Goal: Task Accomplishment & Management: Manage account settings

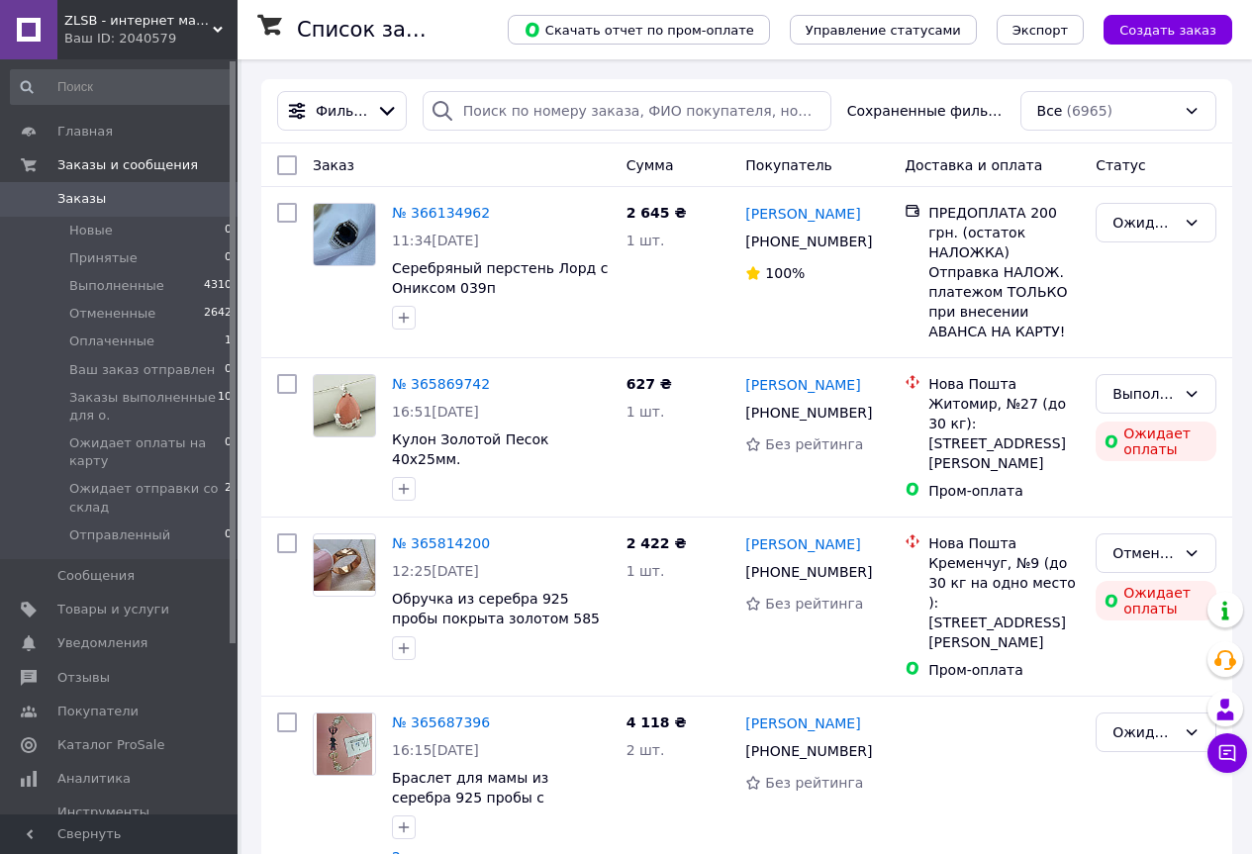
click at [221, 32] on icon at bounding box center [218, 30] width 10 height 10
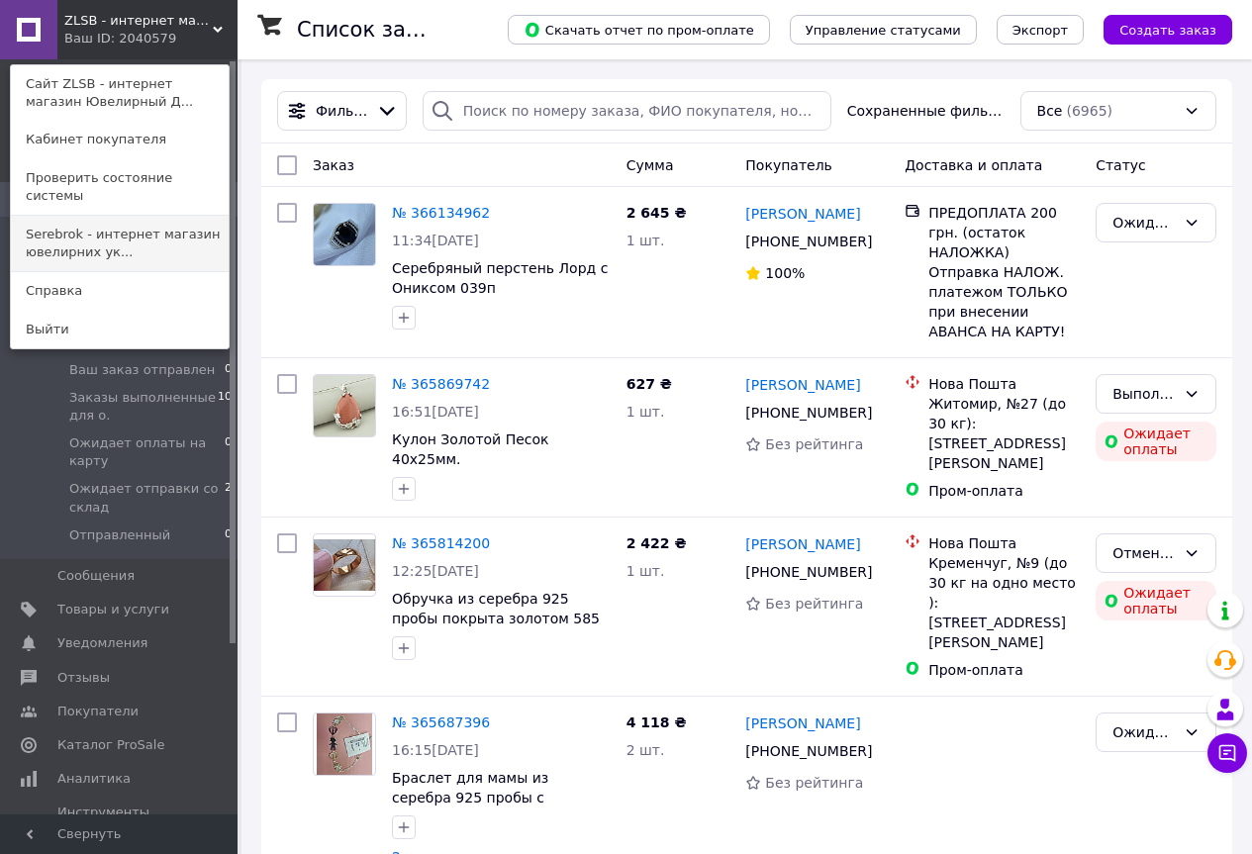
click at [131, 219] on link "Serebrok - интернет магазин ювелирних ук..." at bounding box center [120, 243] width 218 height 55
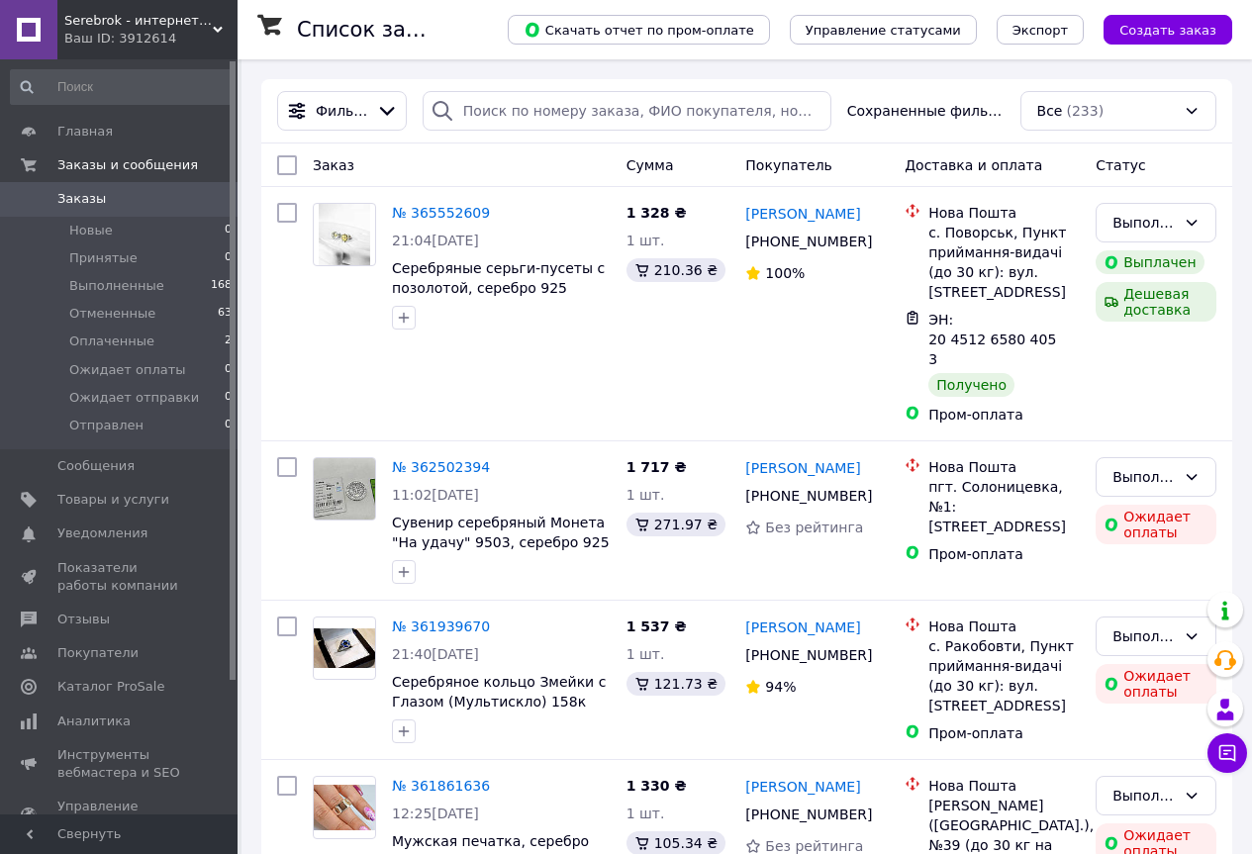
click at [217, 34] on icon at bounding box center [218, 30] width 10 height 10
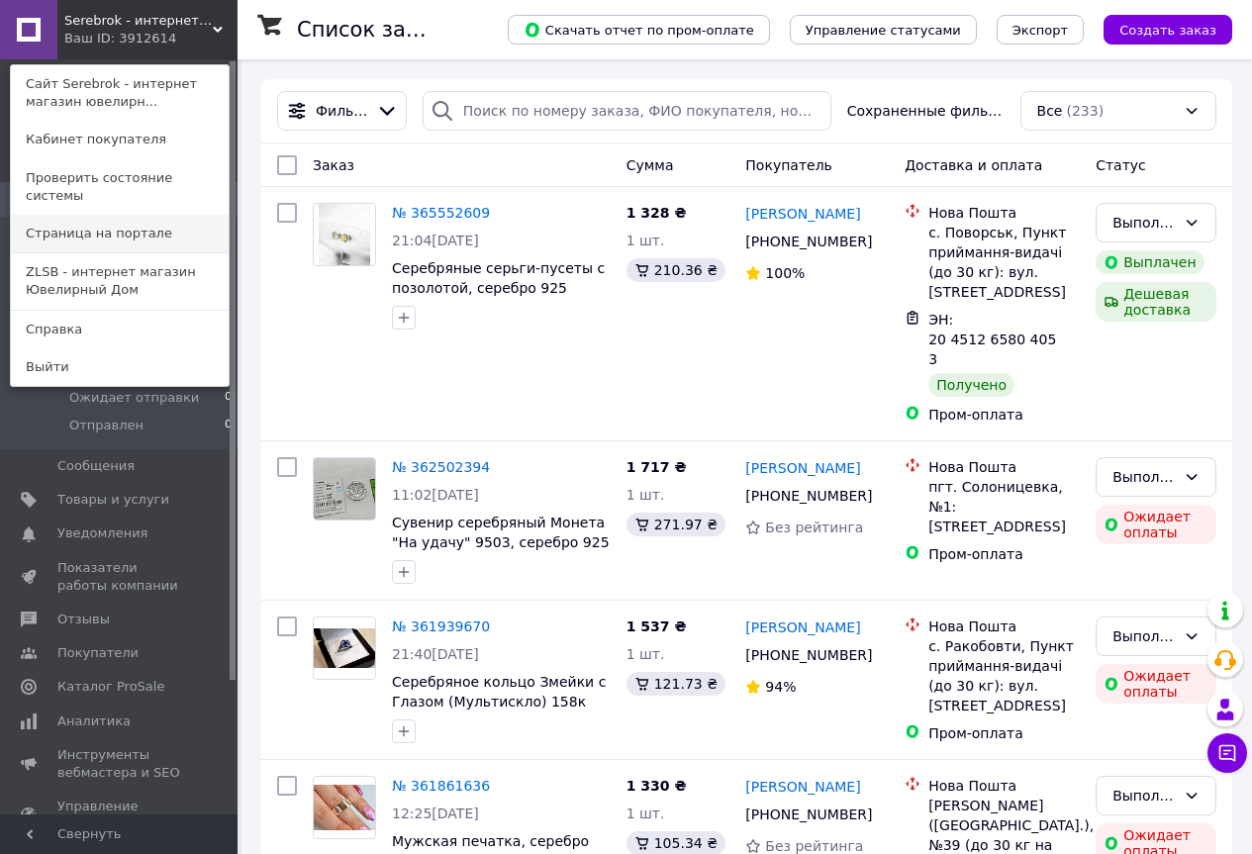
click at [106, 215] on link "Страница на портале" at bounding box center [120, 234] width 218 height 38
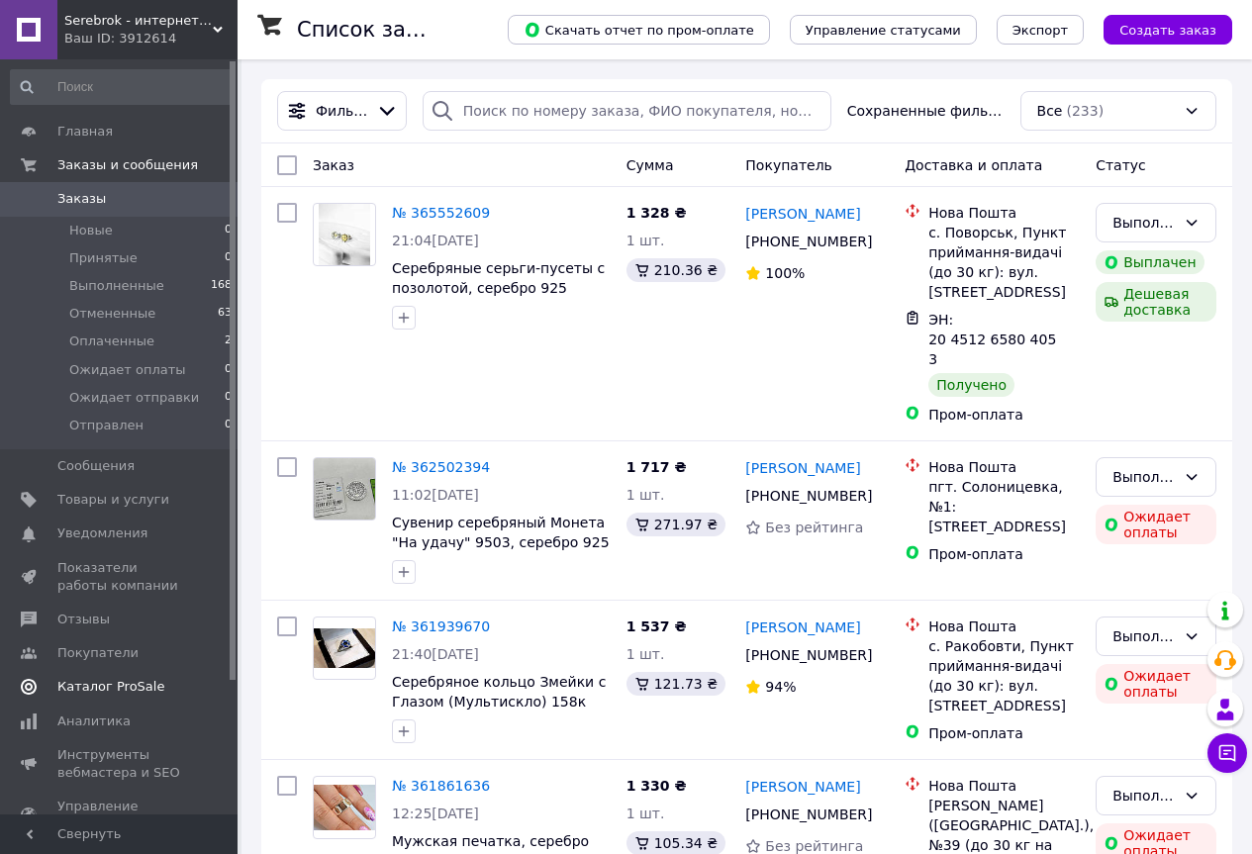
click at [76, 687] on span "Каталог ProSale" at bounding box center [110, 687] width 107 height 18
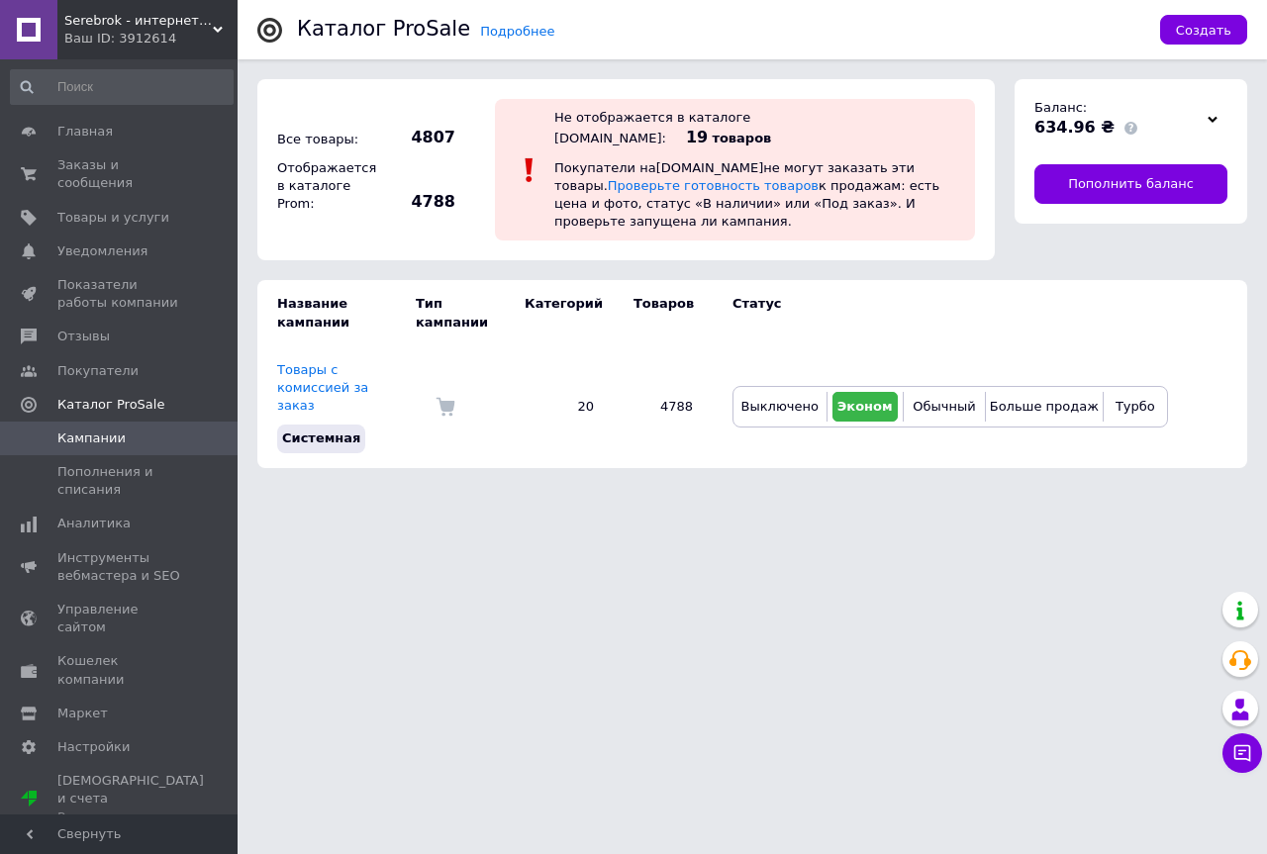
click at [92, 21] on span "Serebrok - интернет магазин ювелирних украшений" at bounding box center [138, 21] width 149 height 18
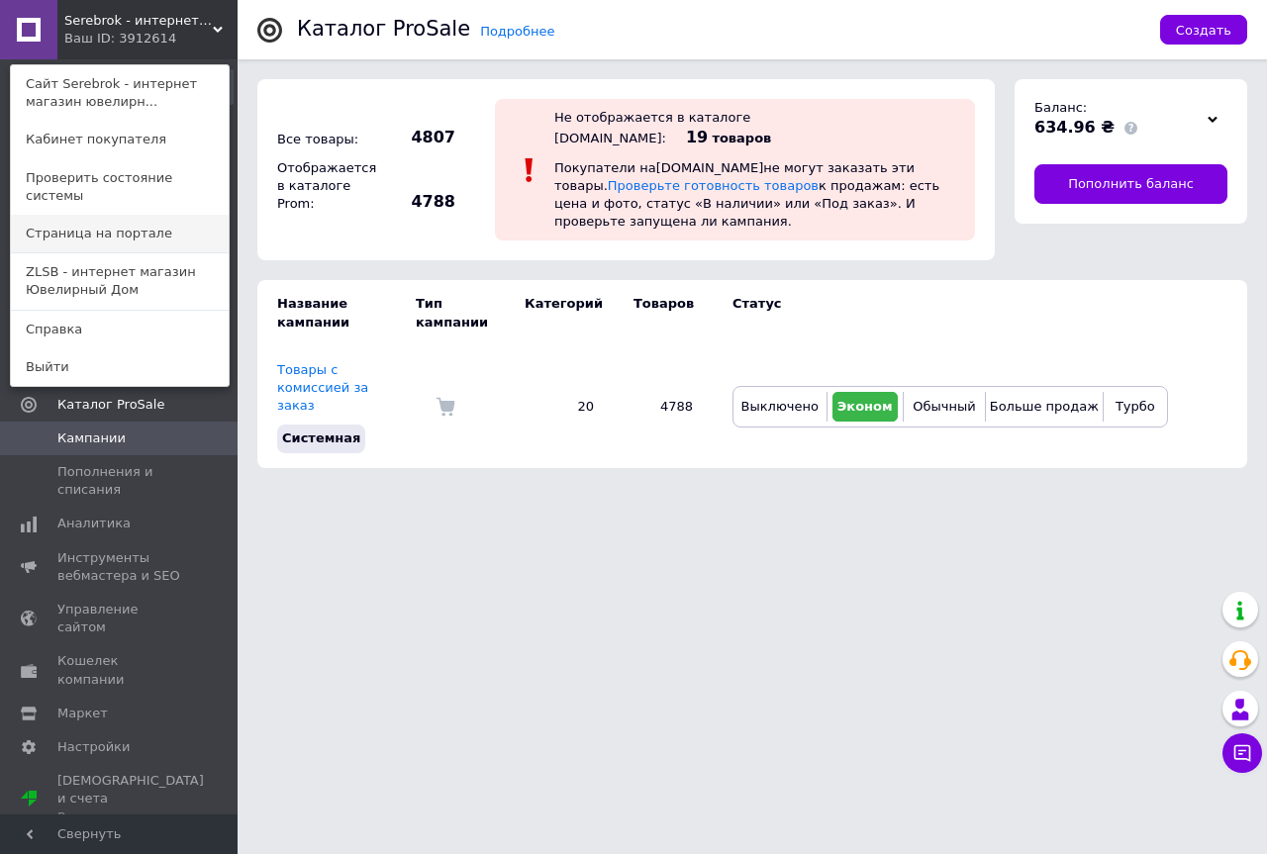
click at [61, 218] on link "Страница на портале" at bounding box center [120, 234] width 218 height 38
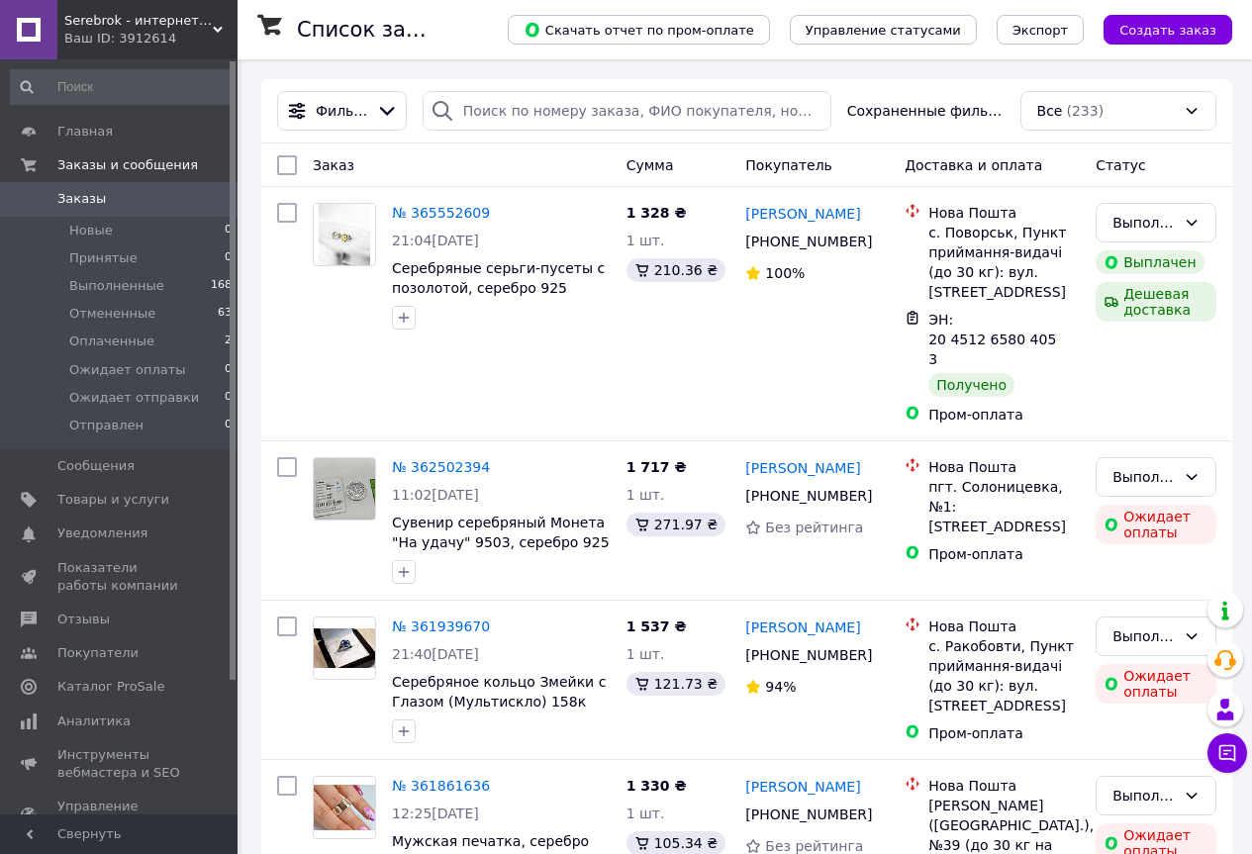
click at [146, 20] on span "Serebrok - интернет магазин ювелирних украшений" at bounding box center [138, 21] width 149 height 18
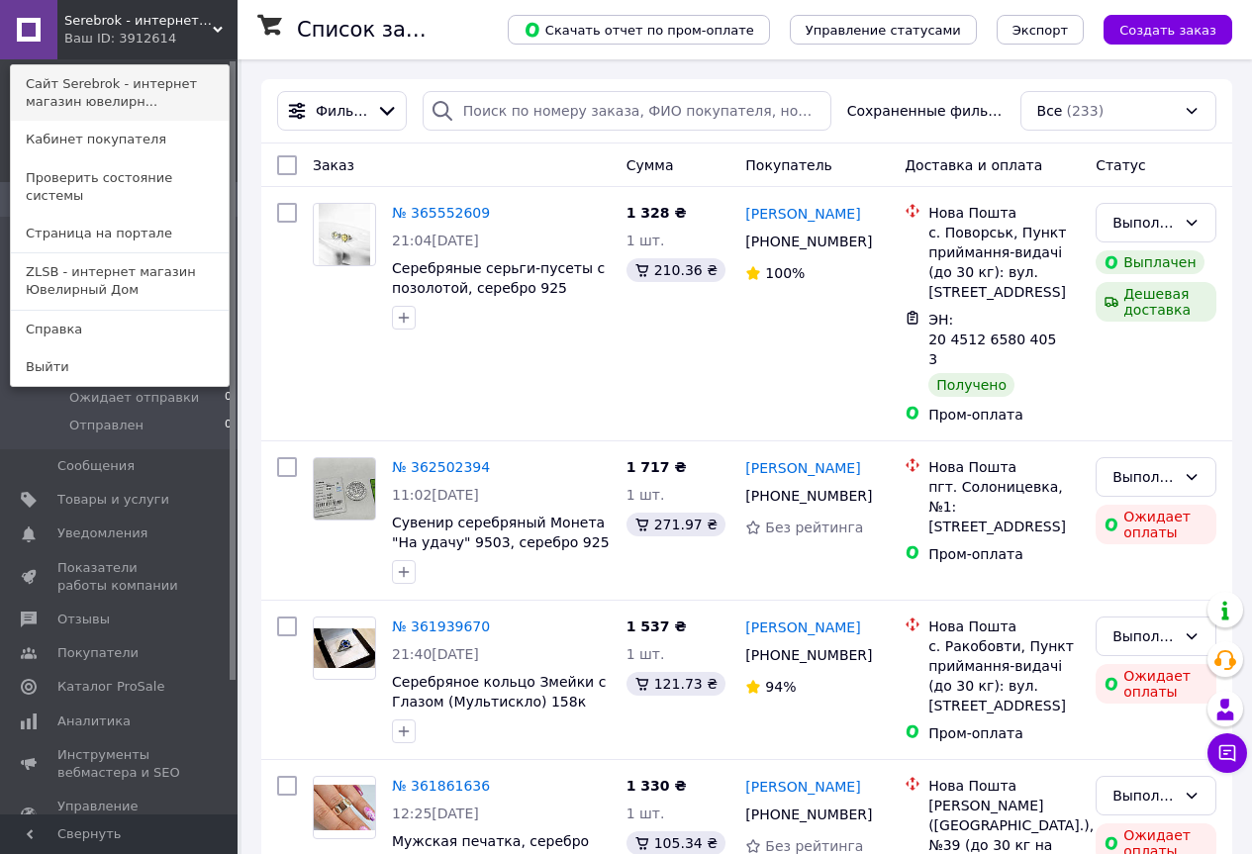
click at [117, 88] on link "Сайт Serebrok - интернет магазин ювелирн..." at bounding box center [120, 92] width 218 height 55
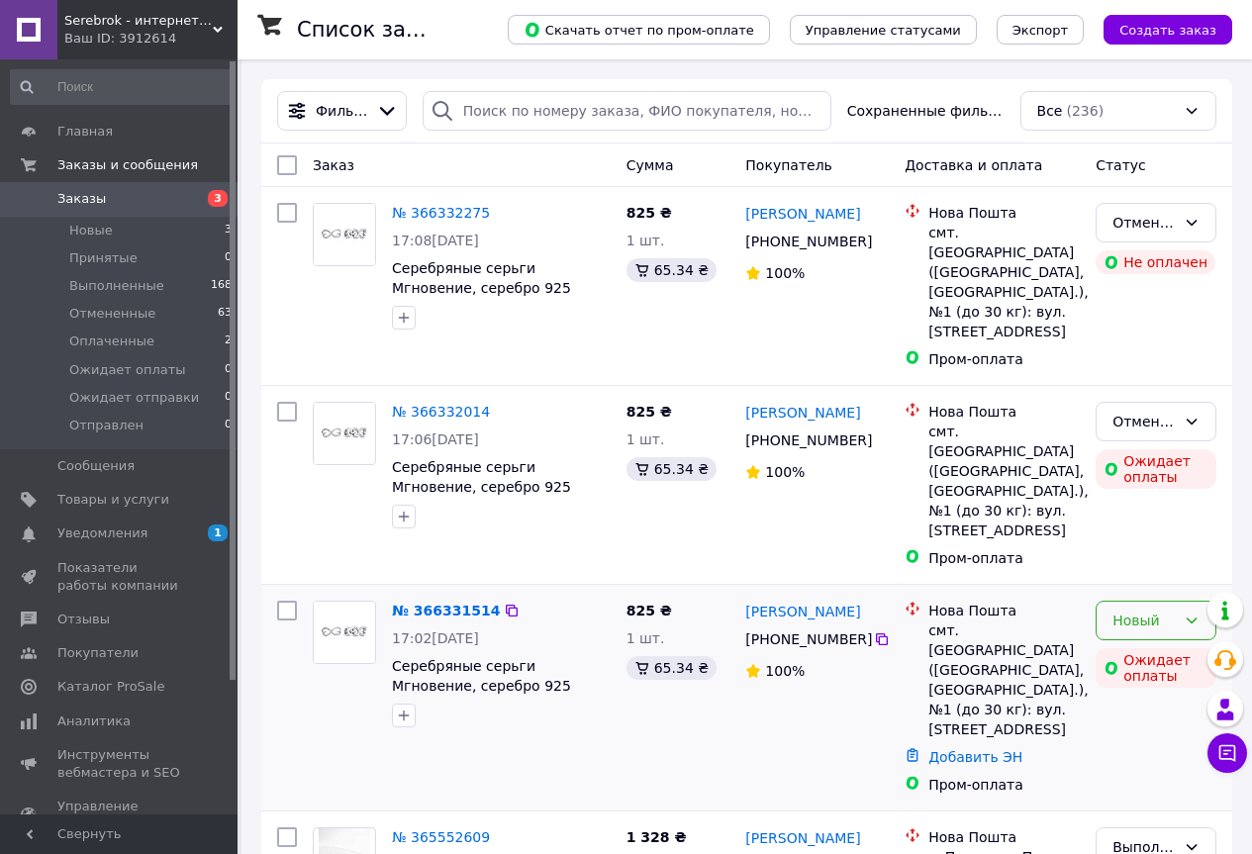
click at [1193, 613] on icon at bounding box center [1192, 621] width 16 height 16
click at [1145, 624] on li "Принят" at bounding box center [1156, 625] width 119 height 36
click at [80, 684] on span "Каталог ProSale" at bounding box center [110, 687] width 107 height 18
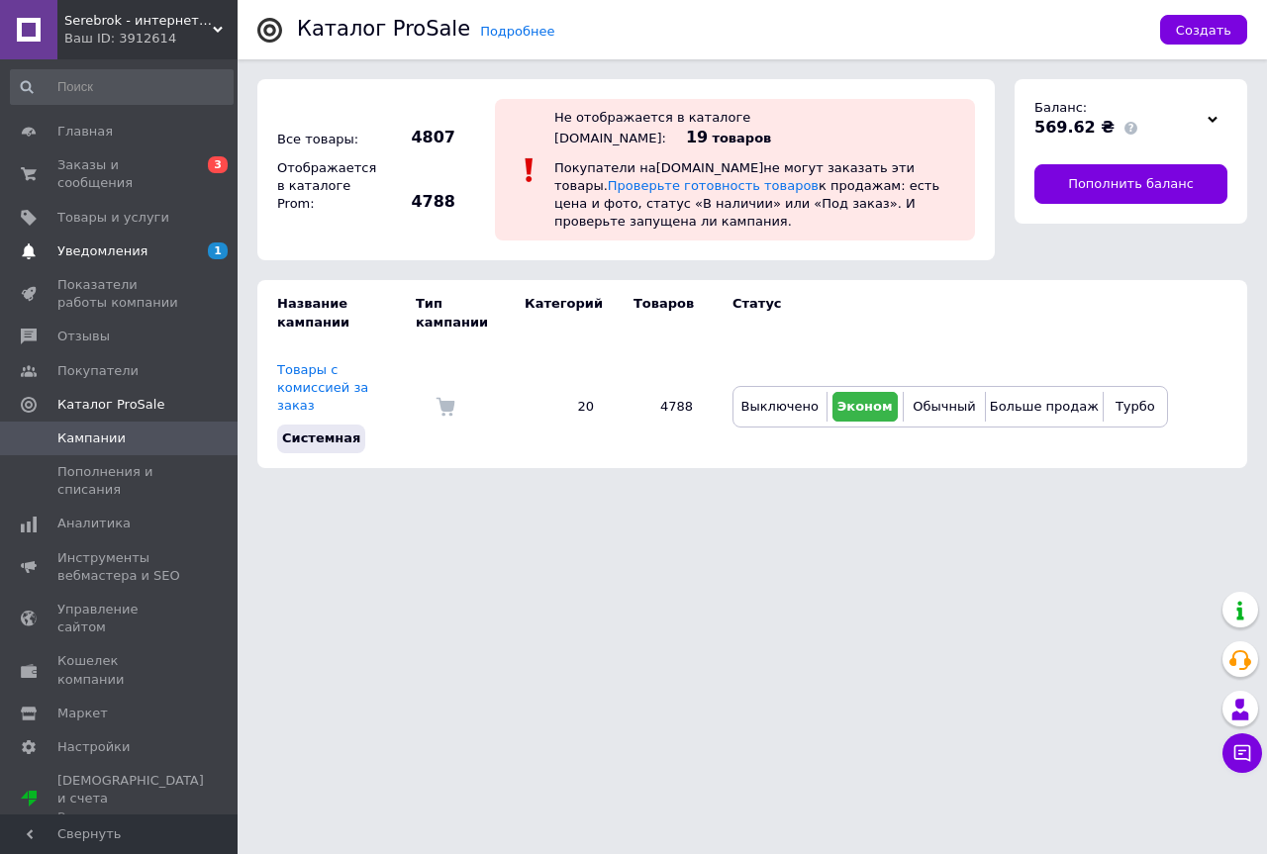
click at [109, 243] on span "Уведомления" at bounding box center [102, 252] width 90 height 18
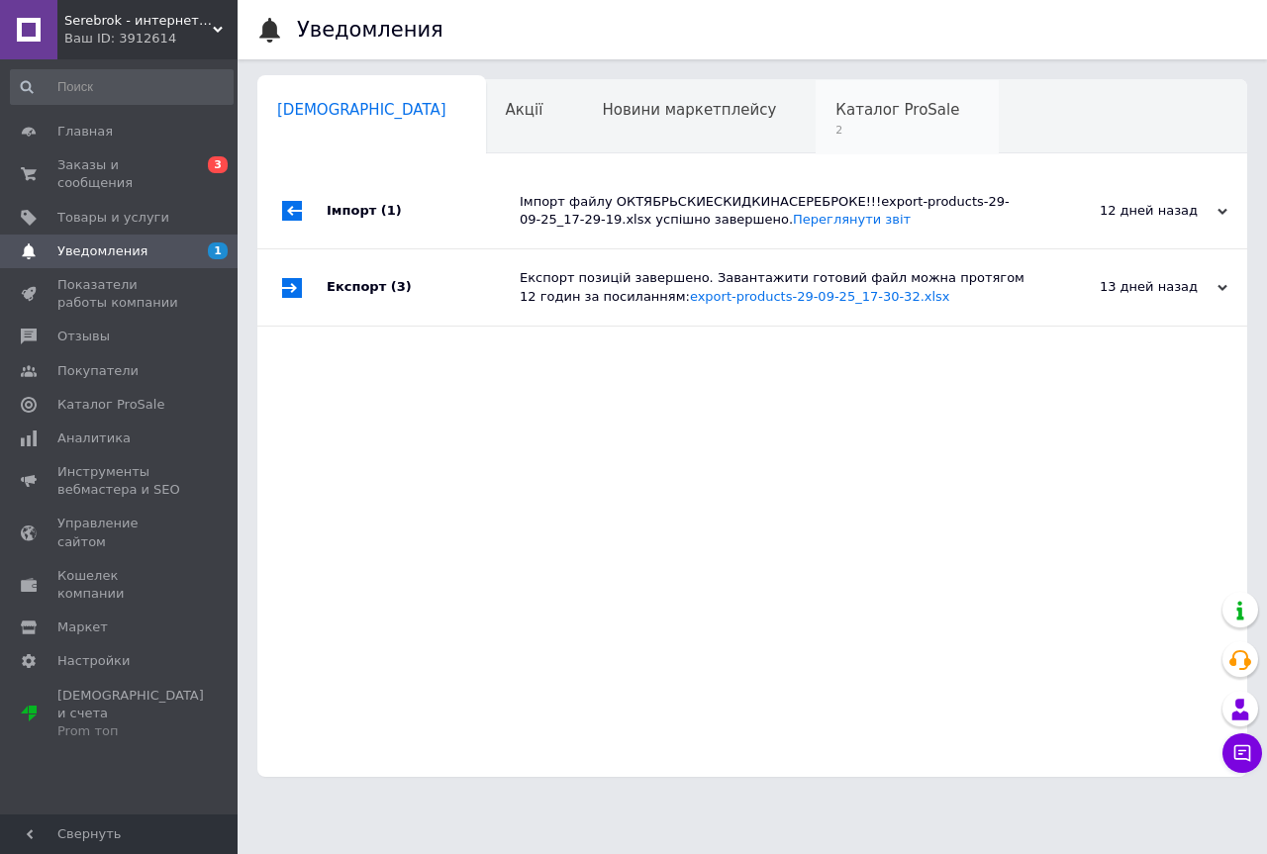
click at [836, 133] on span "2" at bounding box center [898, 130] width 124 height 15
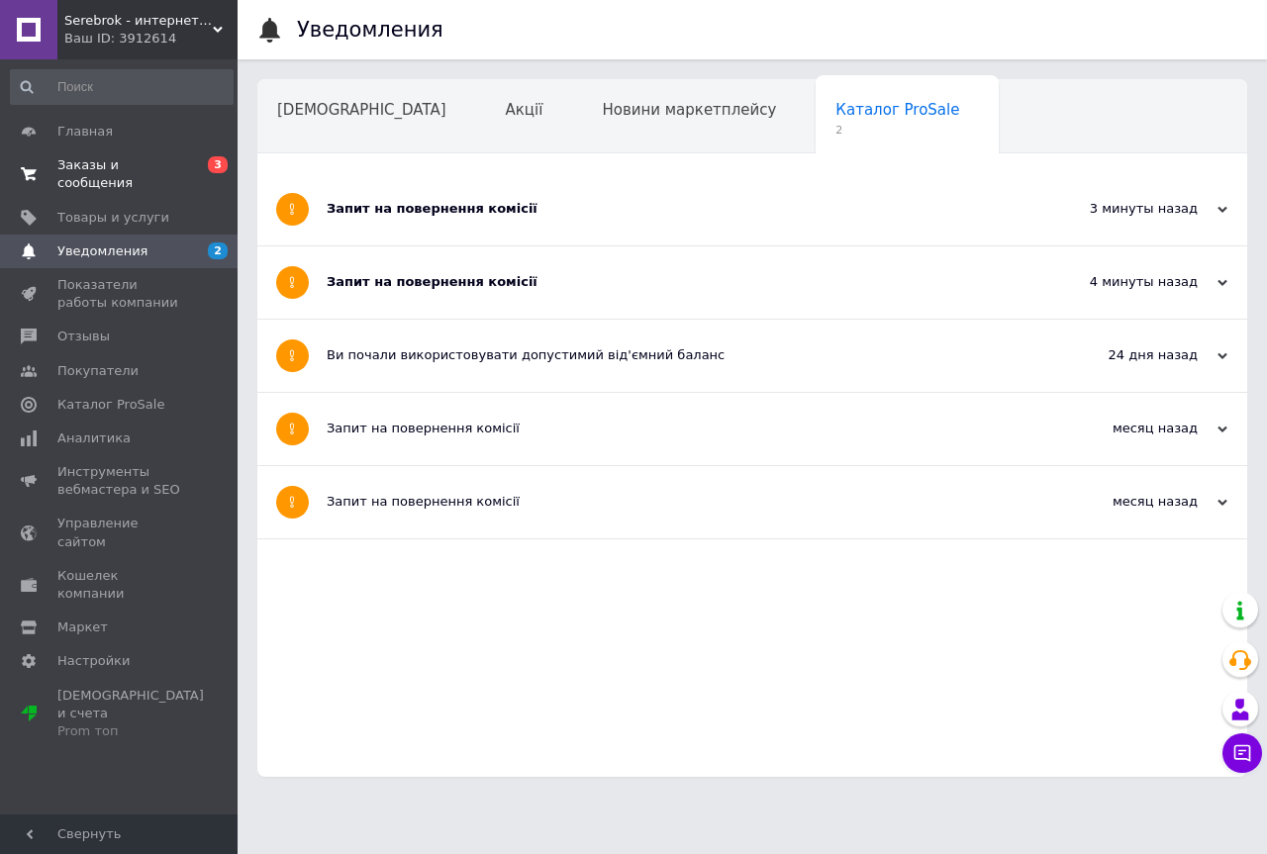
click at [116, 165] on span "Заказы и сообщения" at bounding box center [120, 174] width 126 height 36
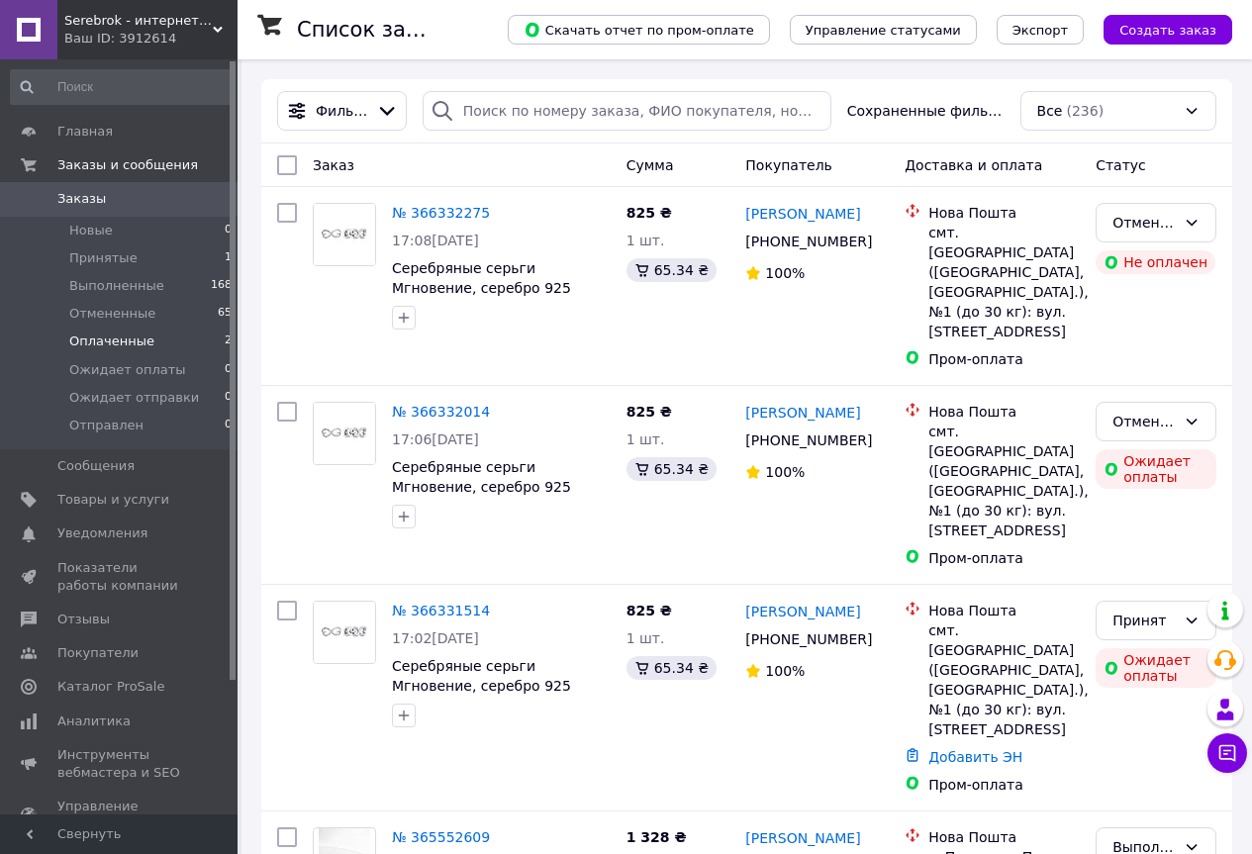
click at [105, 345] on span "Оплаченные" at bounding box center [111, 342] width 85 height 18
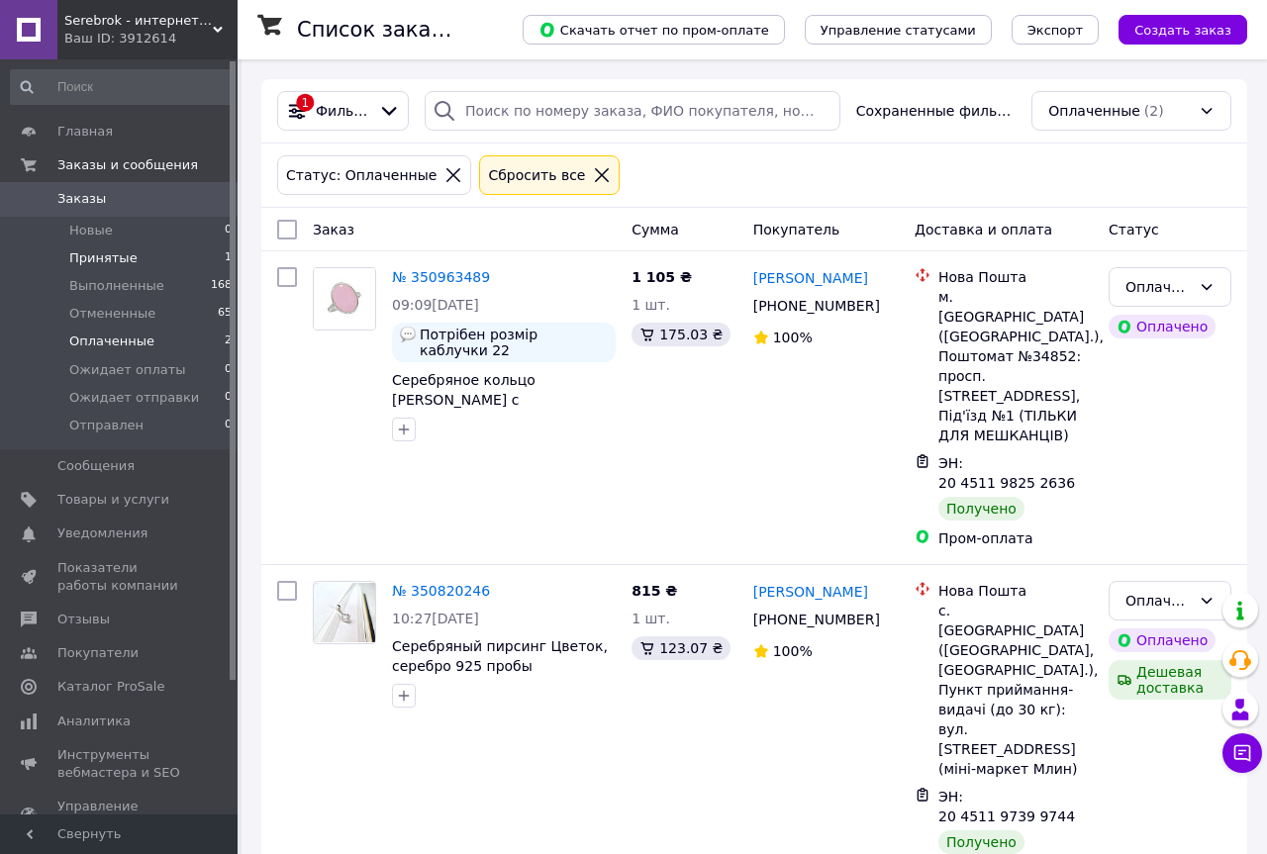
click at [91, 258] on span "Принятые" at bounding box center [103, 258] width 68 height 18
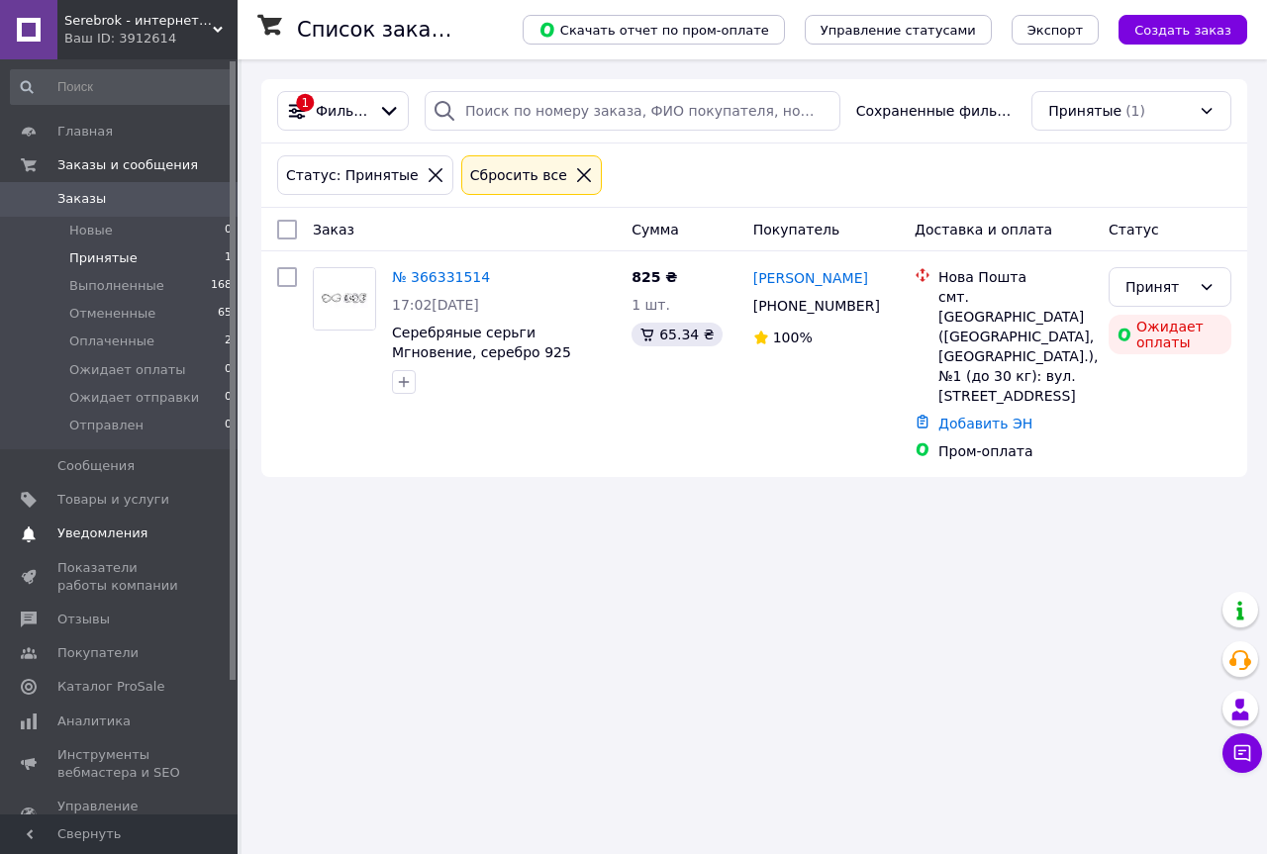
click at [73, 532] on span "Уведомления" at bounding box center [102, 534] width 90 height 18
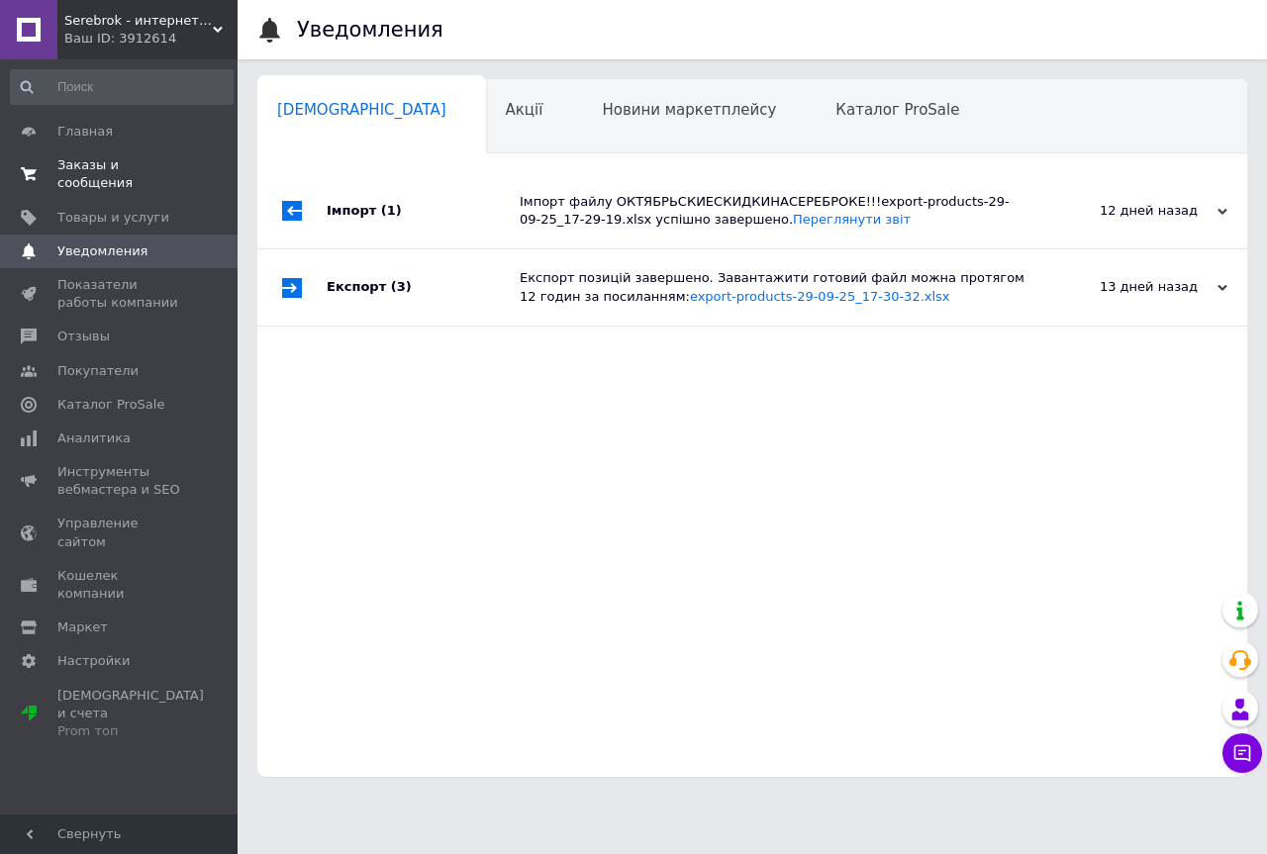
click at [72, 166] on span "Заказы и сообщения" at bounding box center [120, 174] width 126 height 36
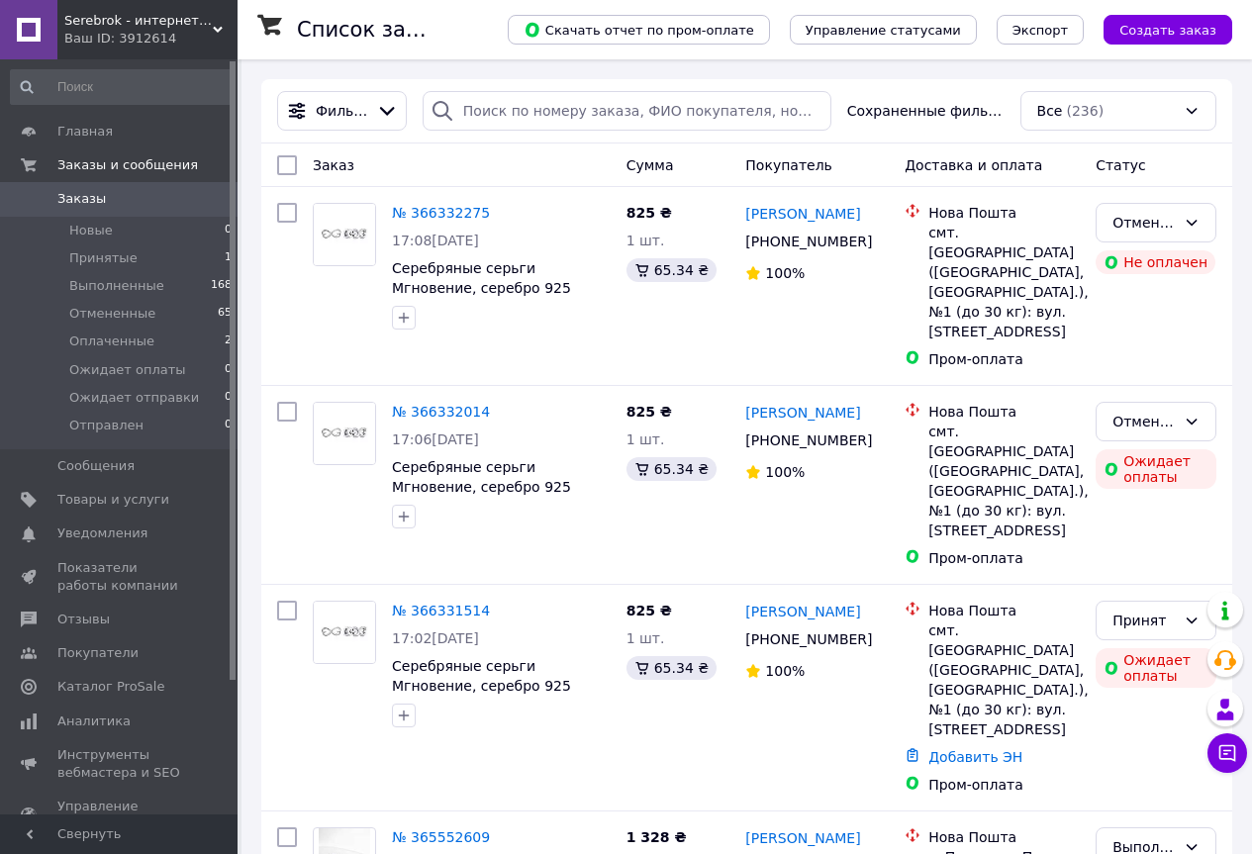
click at [218, 36] on div "Ваш ID: 3912614" at bounding box center [150, 39] width 173 height 18
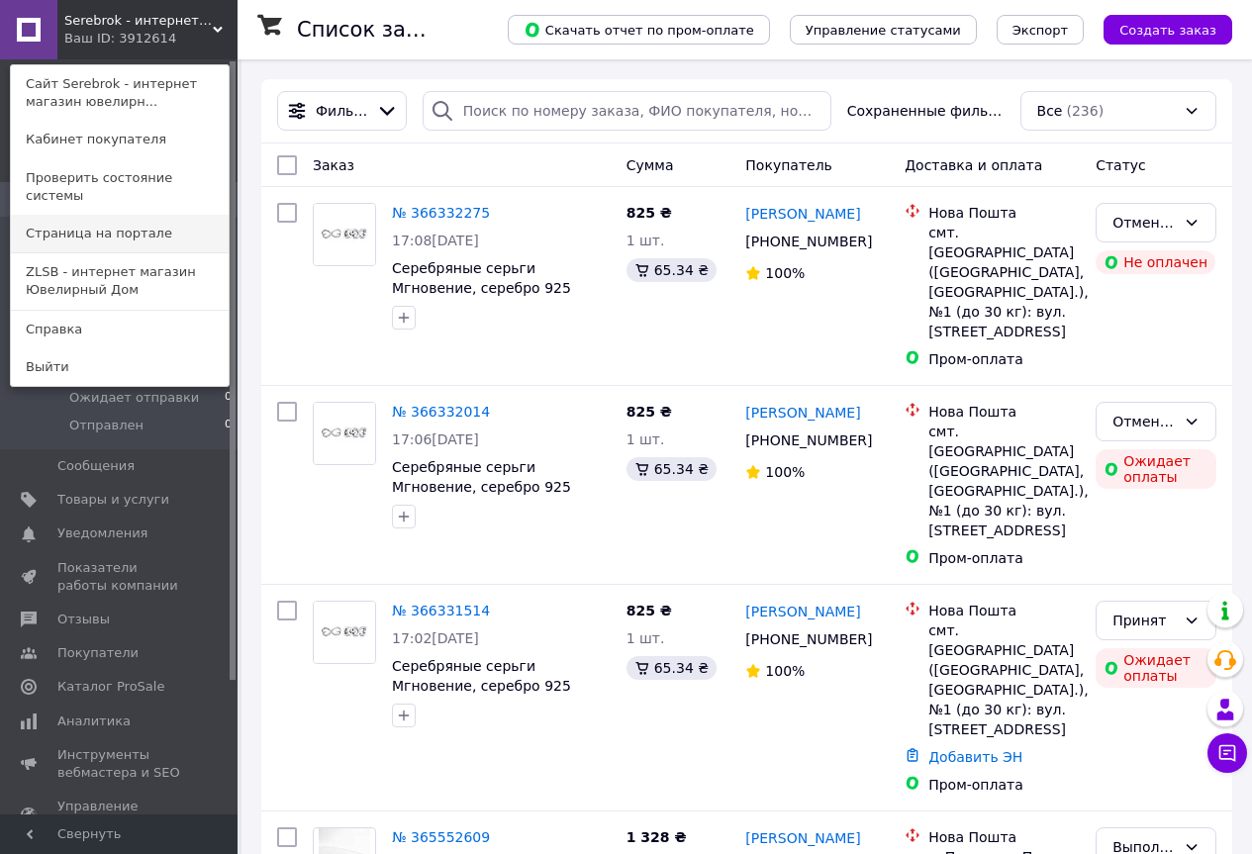
click at [104, 215] on link "Страница на портале" at bounding box center [120, 234] width 218 height 38
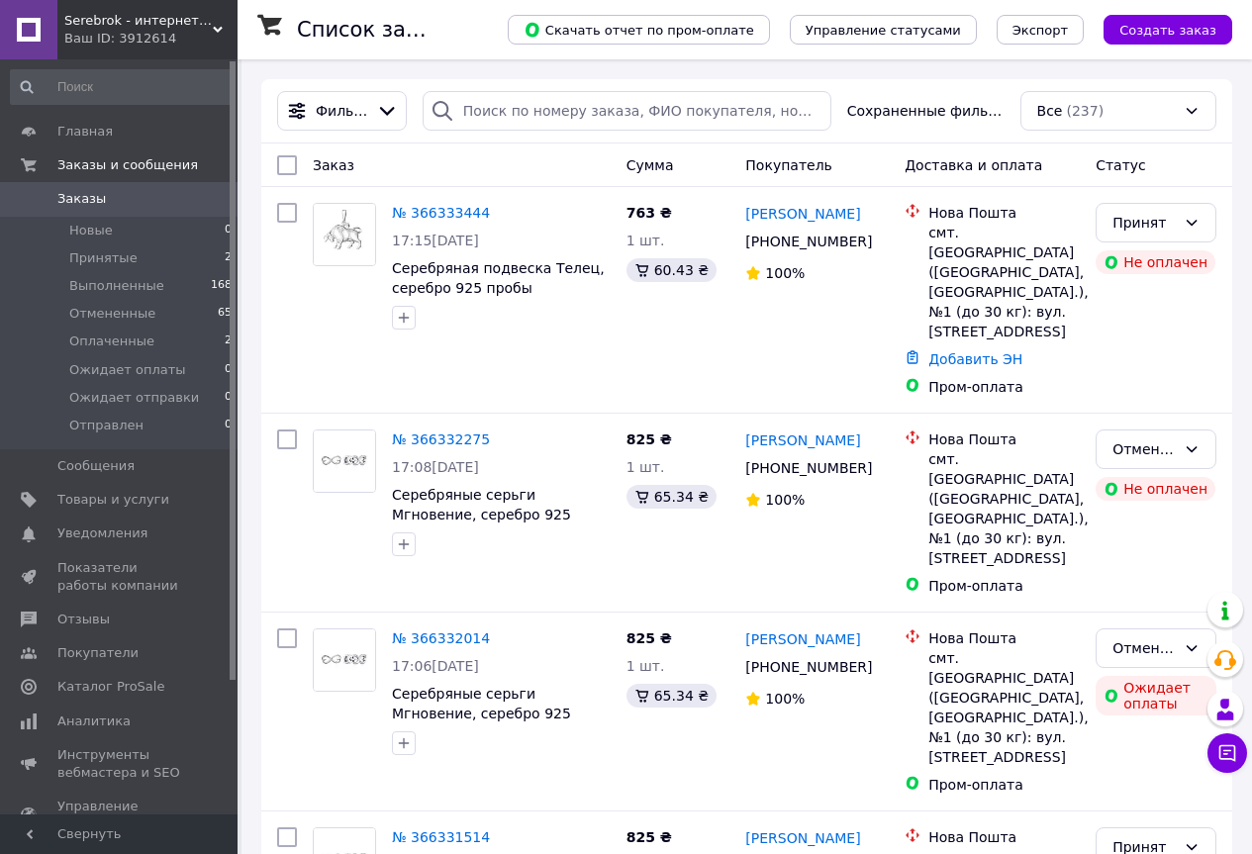
click at [216, 34] on icon at bounding box center [218, 30] width 10 height 10
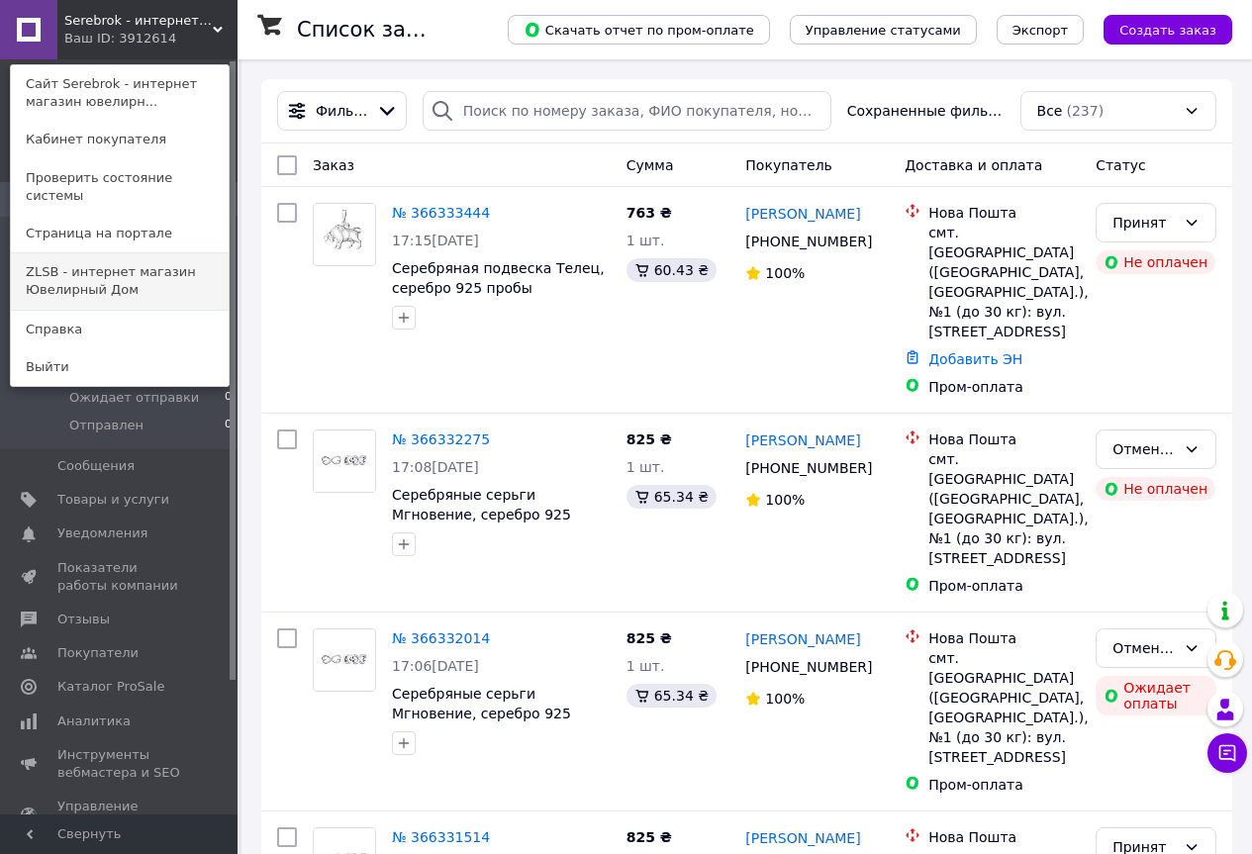
click at [116, 257] on link "ZLSB - интернет магазин Ювелирный Дом" at bounding box center [120, 280] width 218 height 55
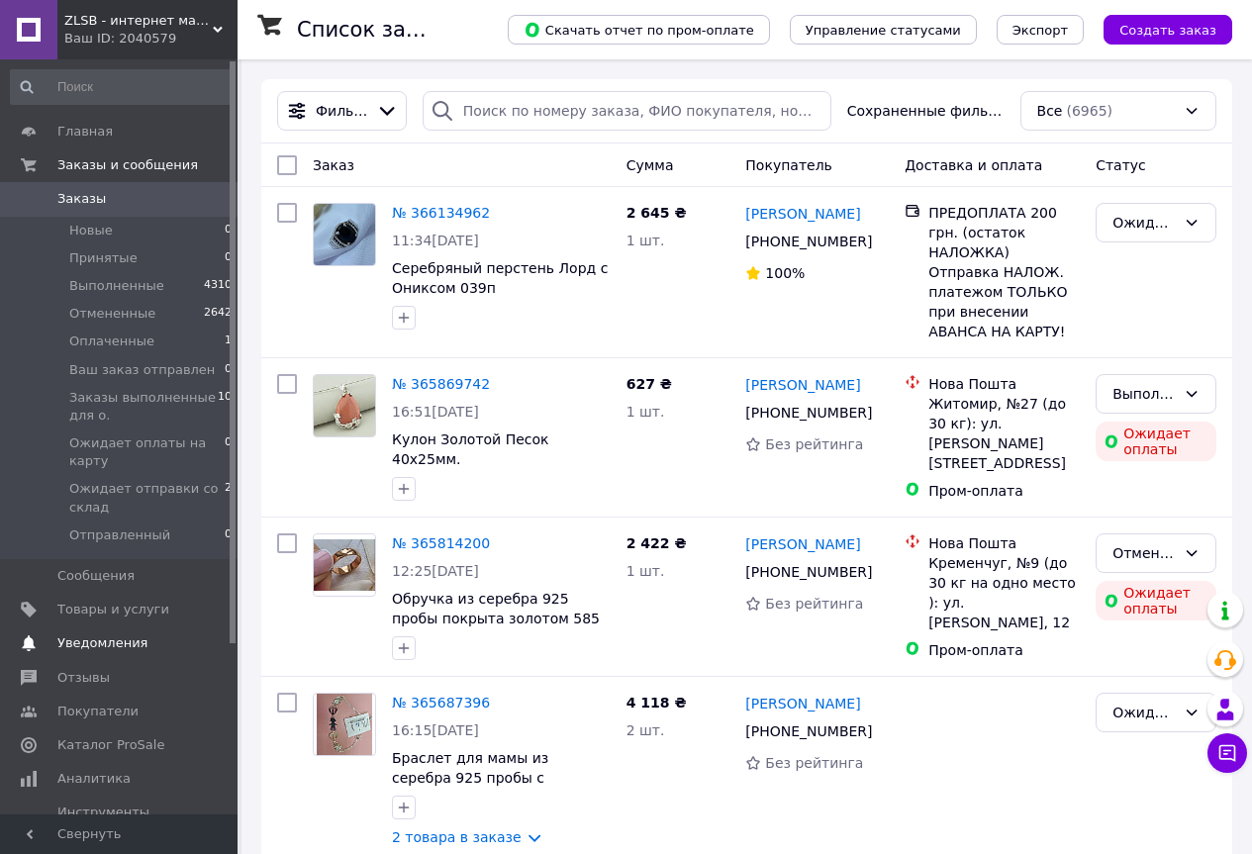
click at [64, 646] on span "Уведомления" at bounding box center [102, 644] width 90 height 18
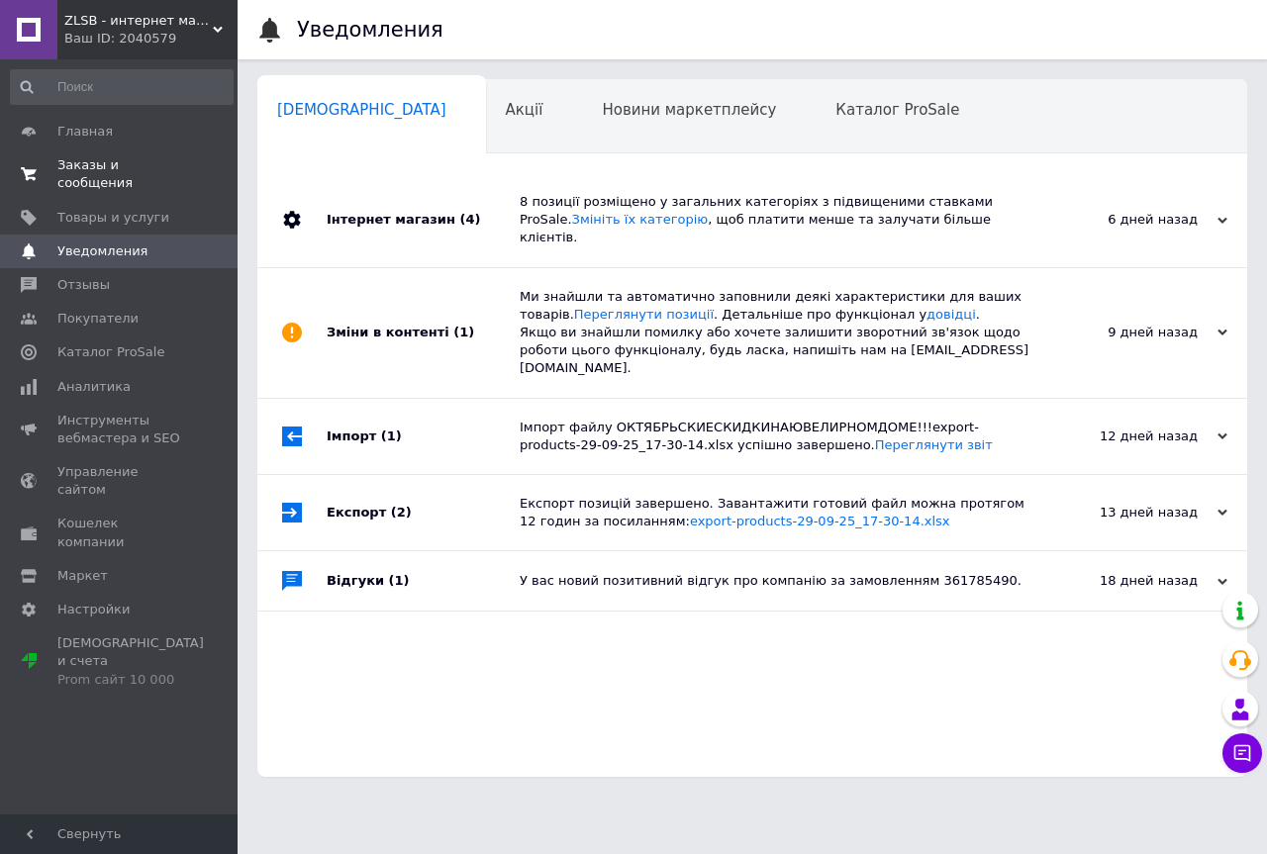
click at [77, 160] on span "Заказы и сообщения" at bounding box center [120, 174] width 126 height 36
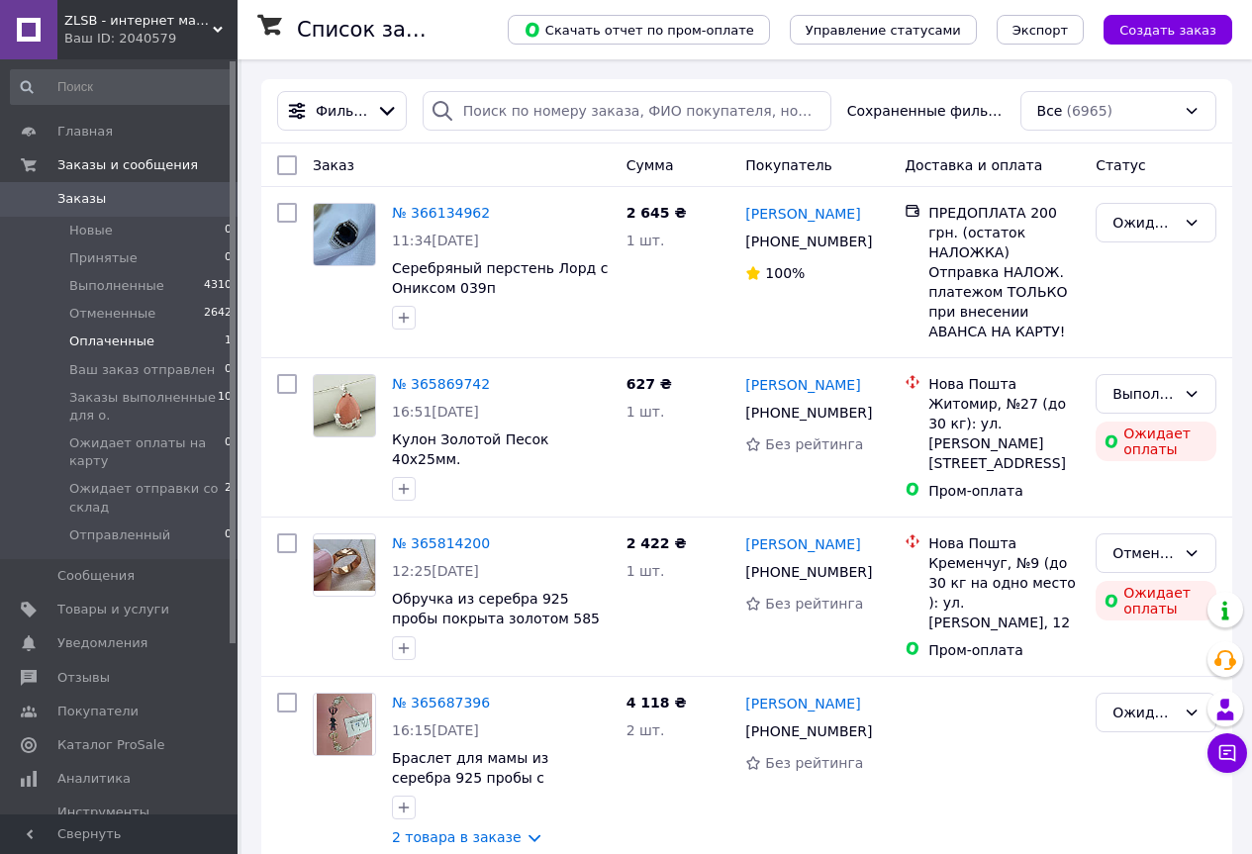
click at [114, 338] on span "Оплаченные" at bounding box center [111, 342] width 85 height 18
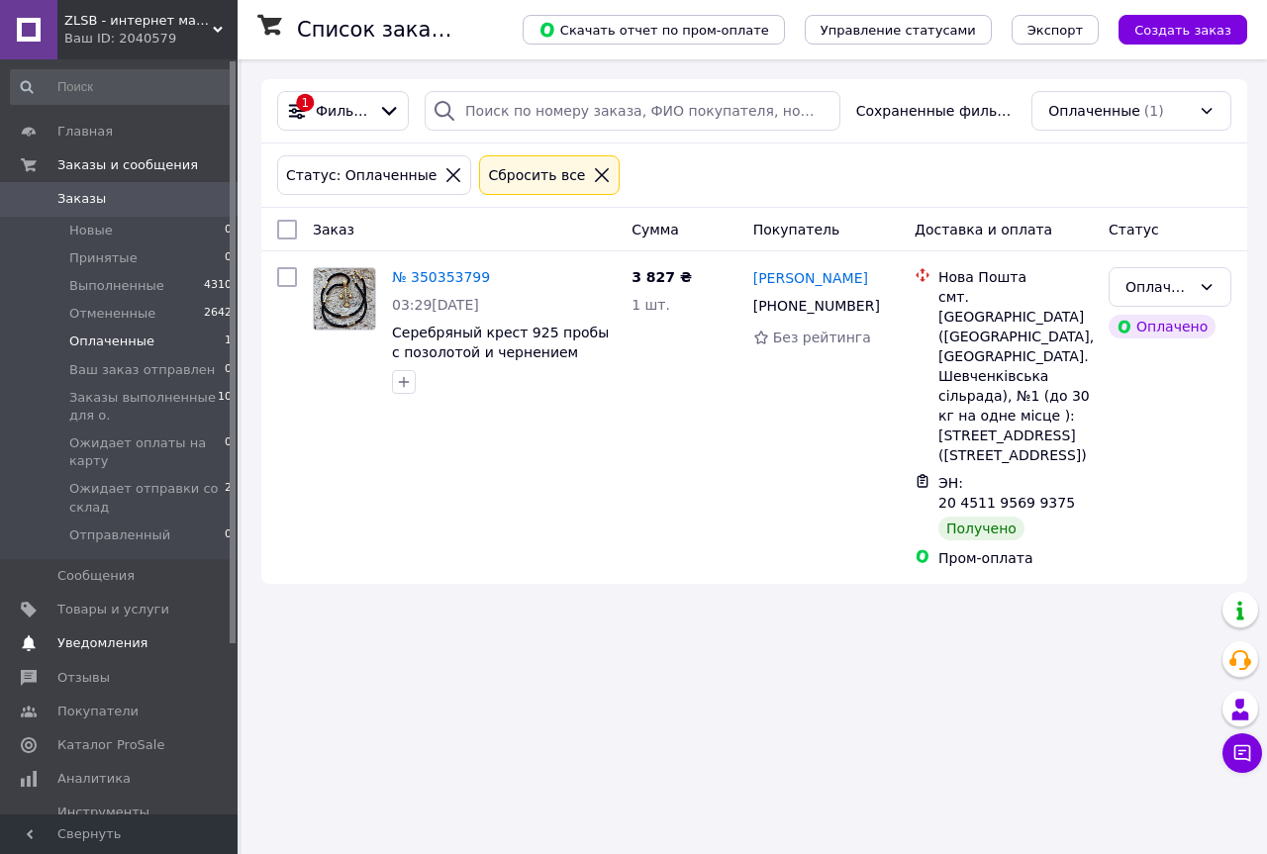
click at [62, 646] on span "Уведомления" at bounding box center [102, 644] width 90 height 18
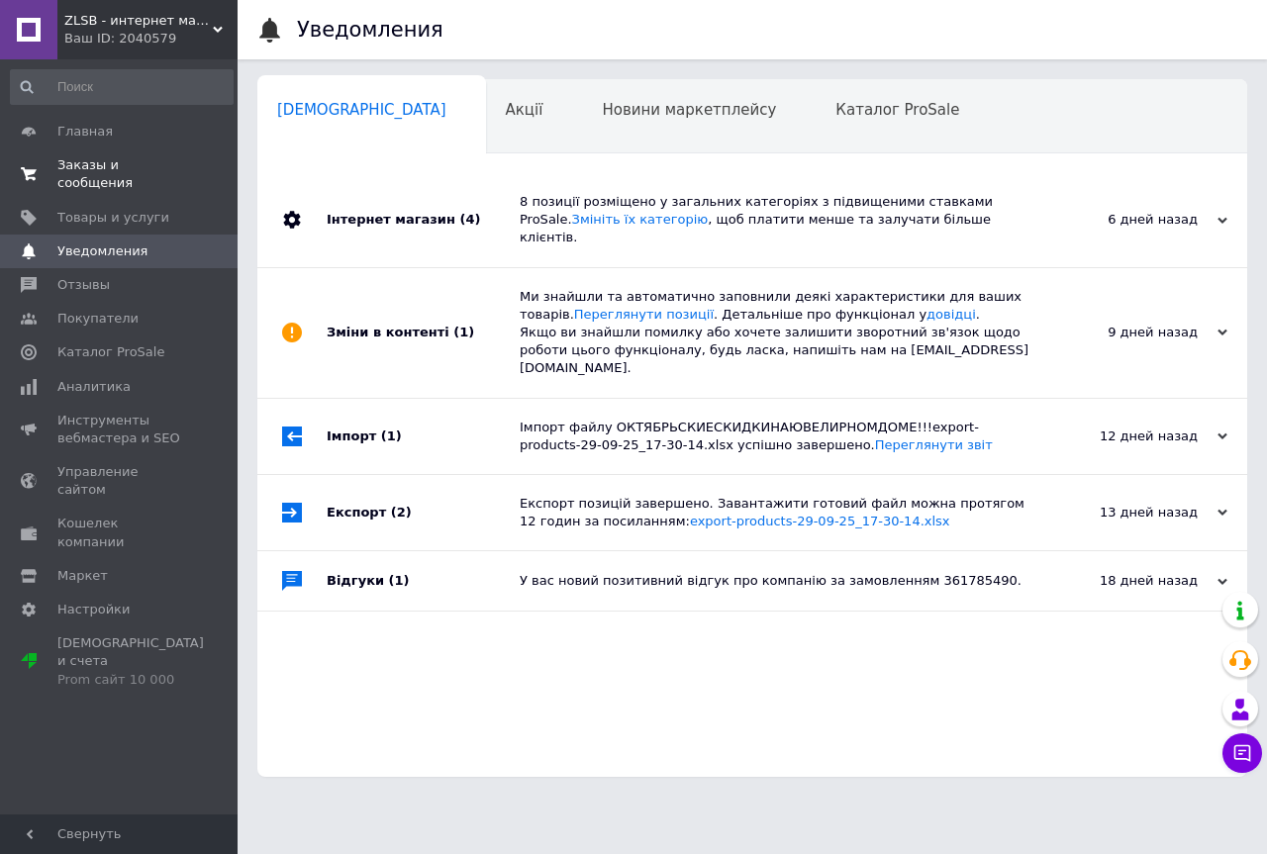
click at [77, 165] on span "Заказы и сообщения" at bounding box center [120, 174] width 126 height 36
